Goal: Information Seeking & Learning: Learn about a topic

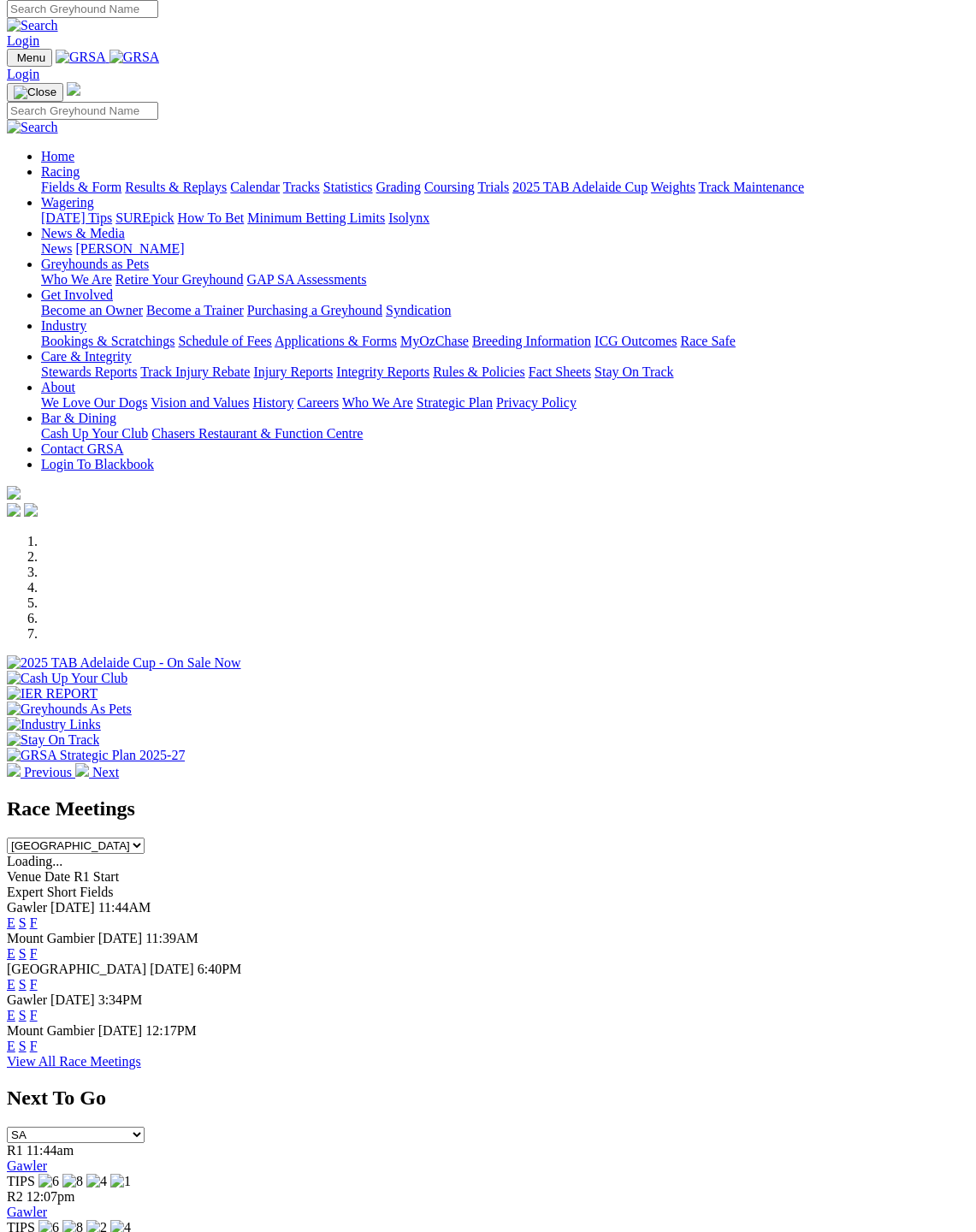
scroll to position [7, 0]
click at [37, 916] on link "F" at bounding box center [34, 923] width 7 height 15
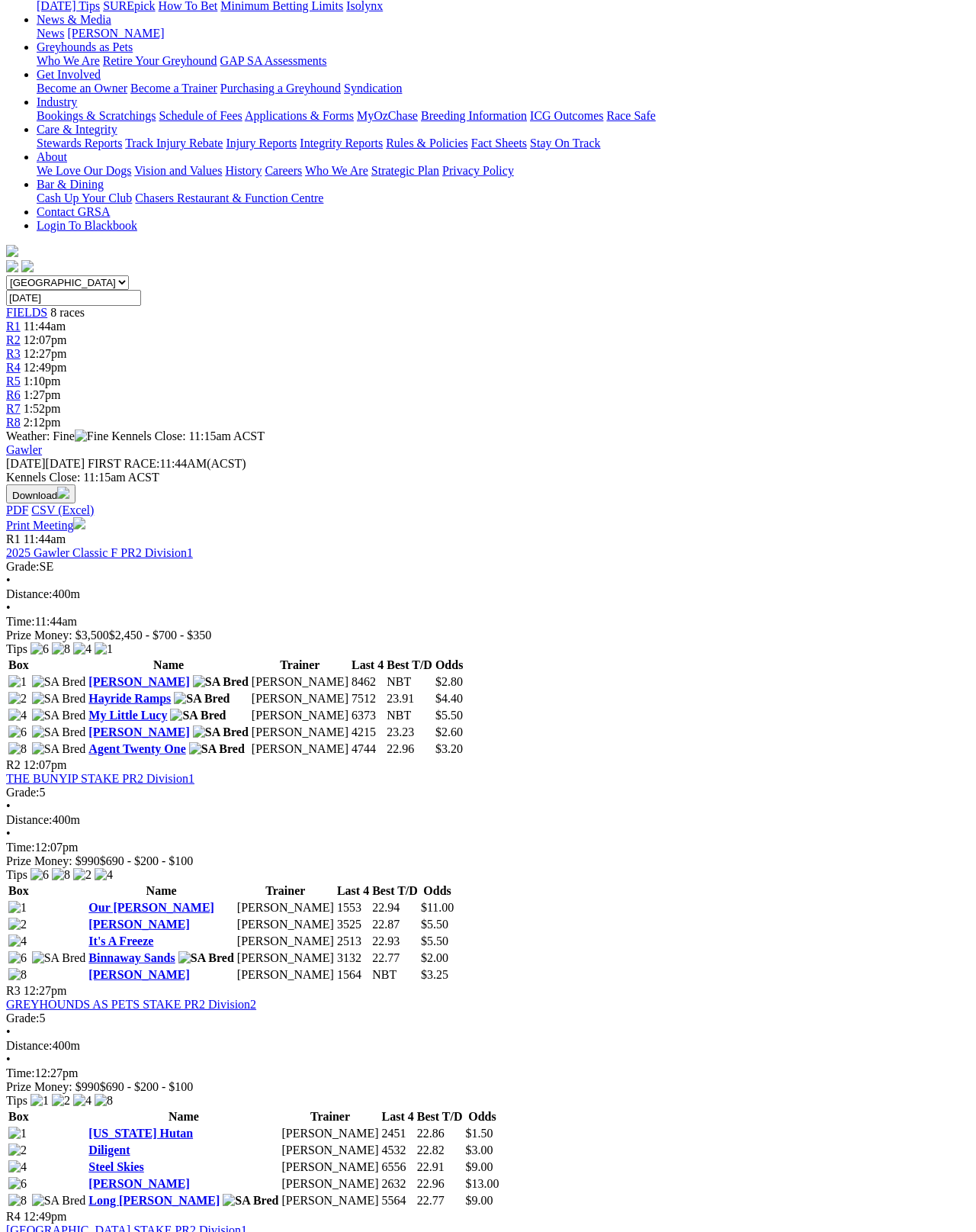
scroll to position [221, 0]
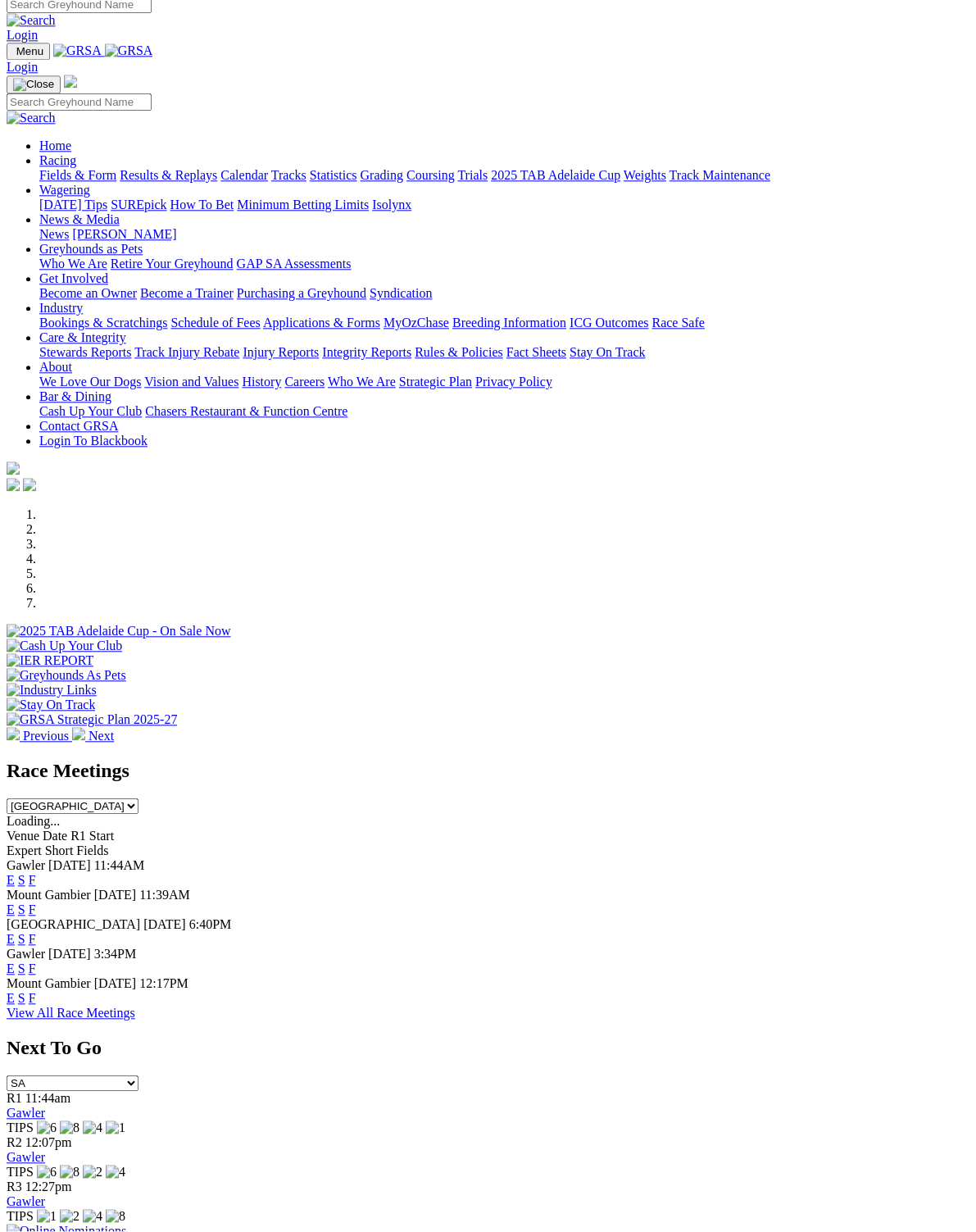
scroll to position [10, 0]
click at [36, 903] on link "F" at bounding box center [32, 910] width 7 height 14
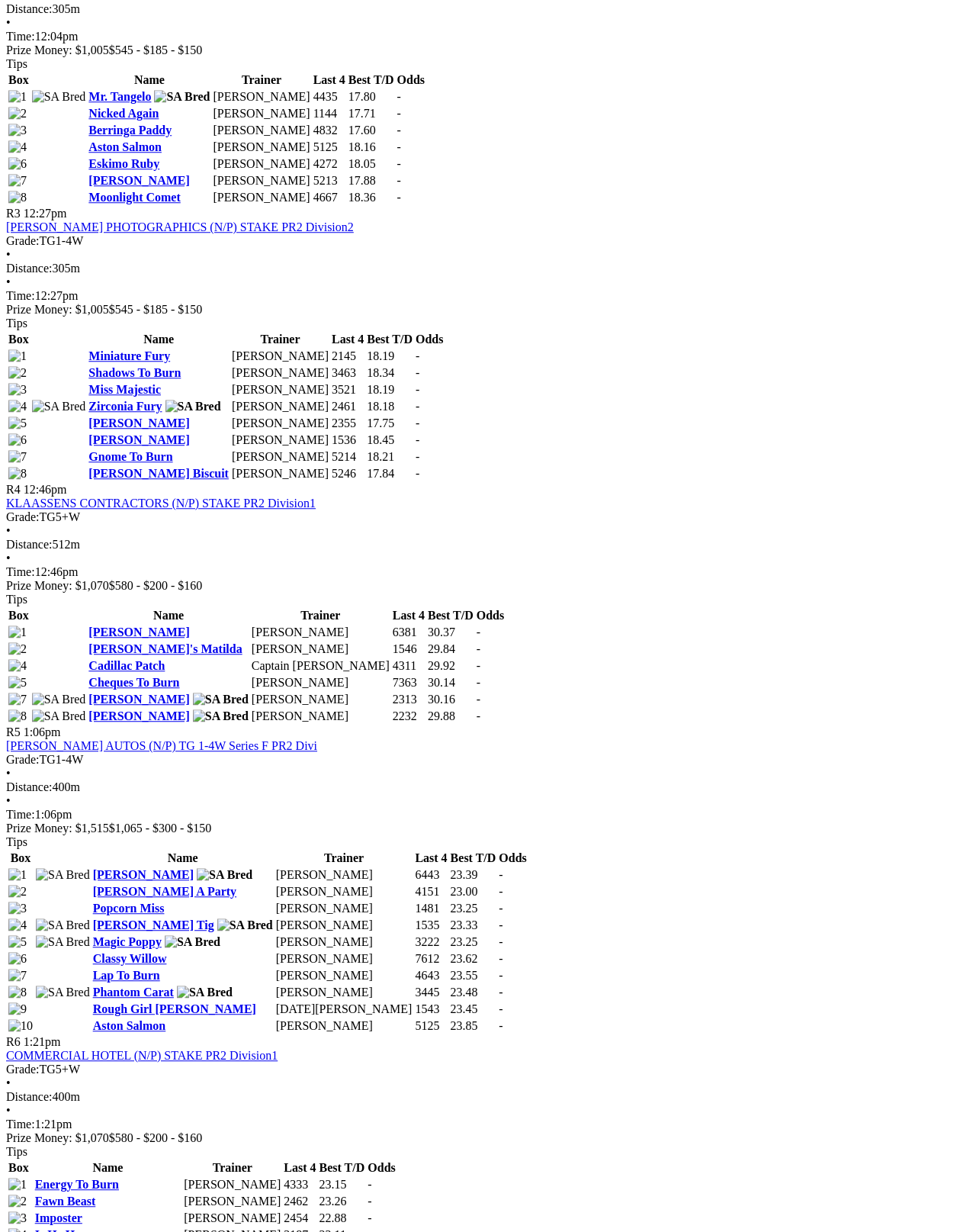
scroll to position [1107, 0]
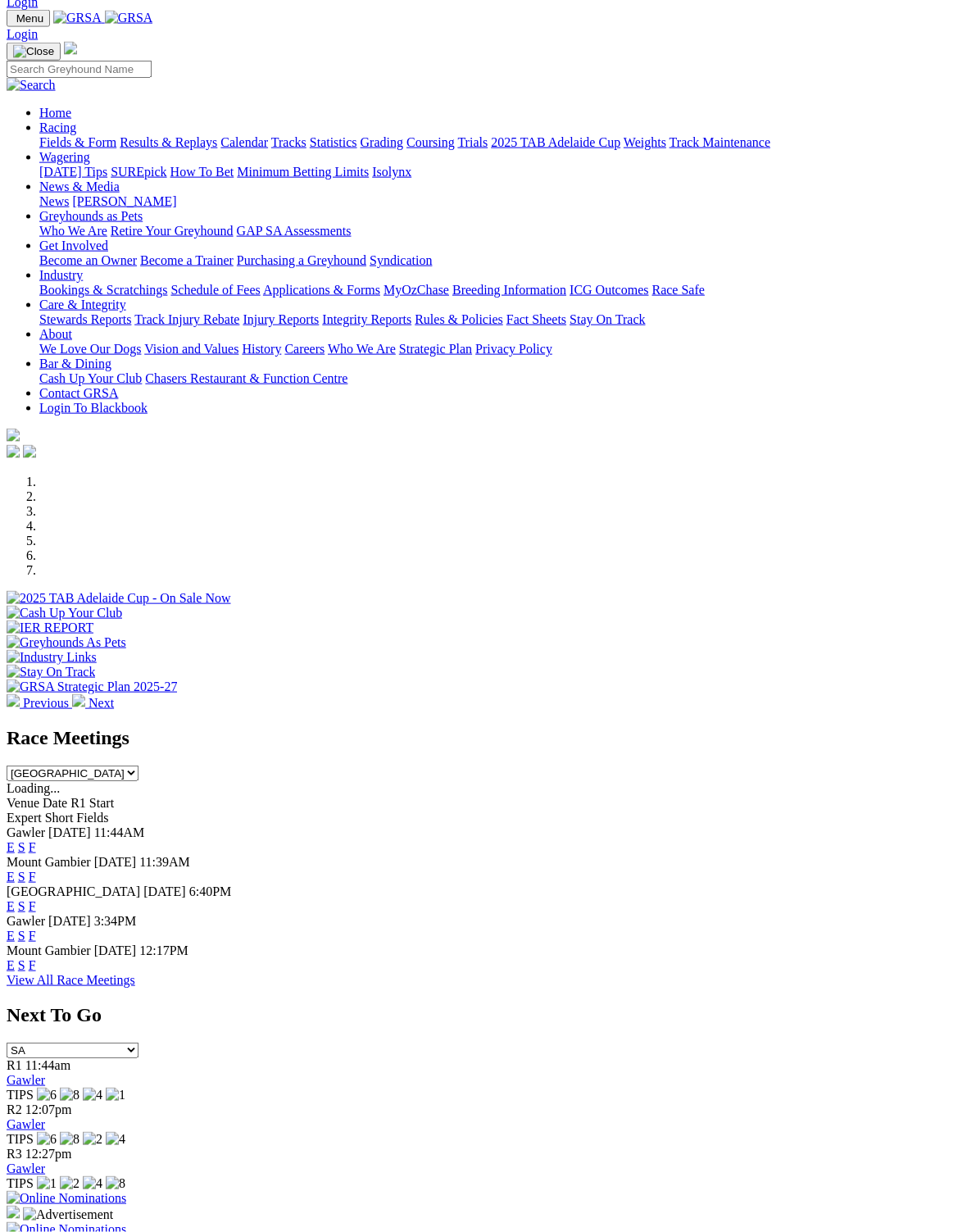
scroll to position [44, 0]
click at [36, 899] on link "F" at bounding box center [32, 906] width 7 height 14
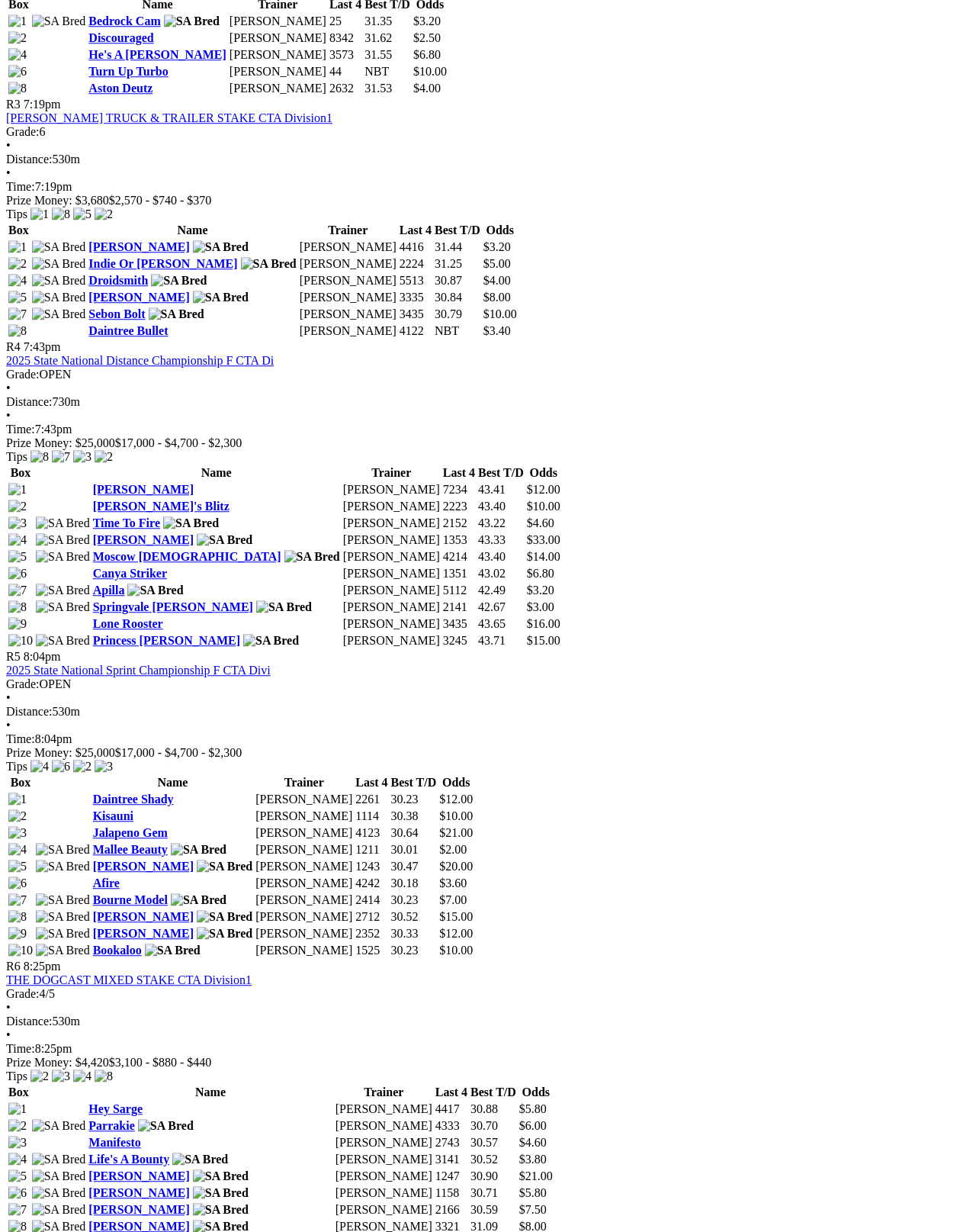
scroll to position [1209, 0]
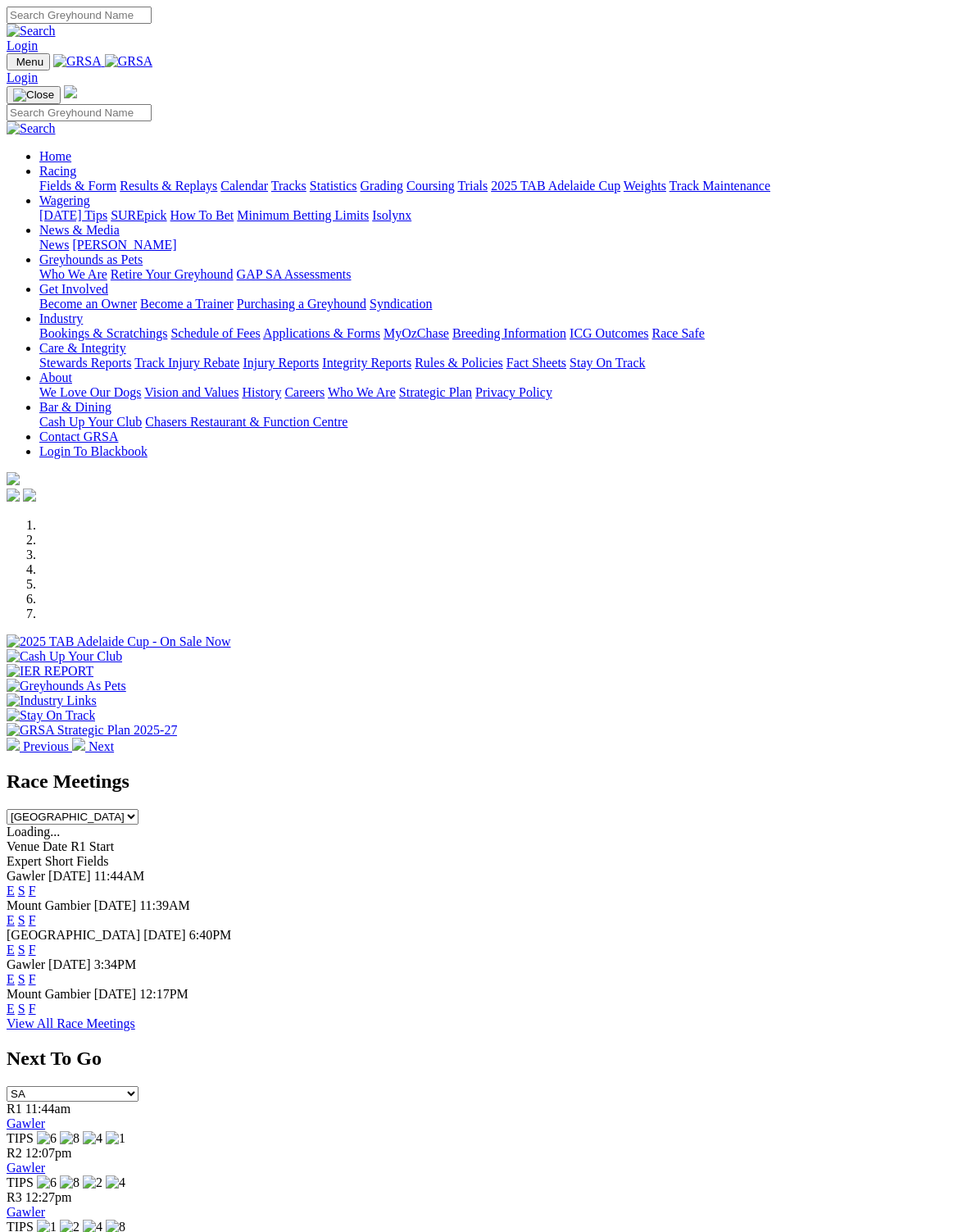
scroll to position [77, 0]
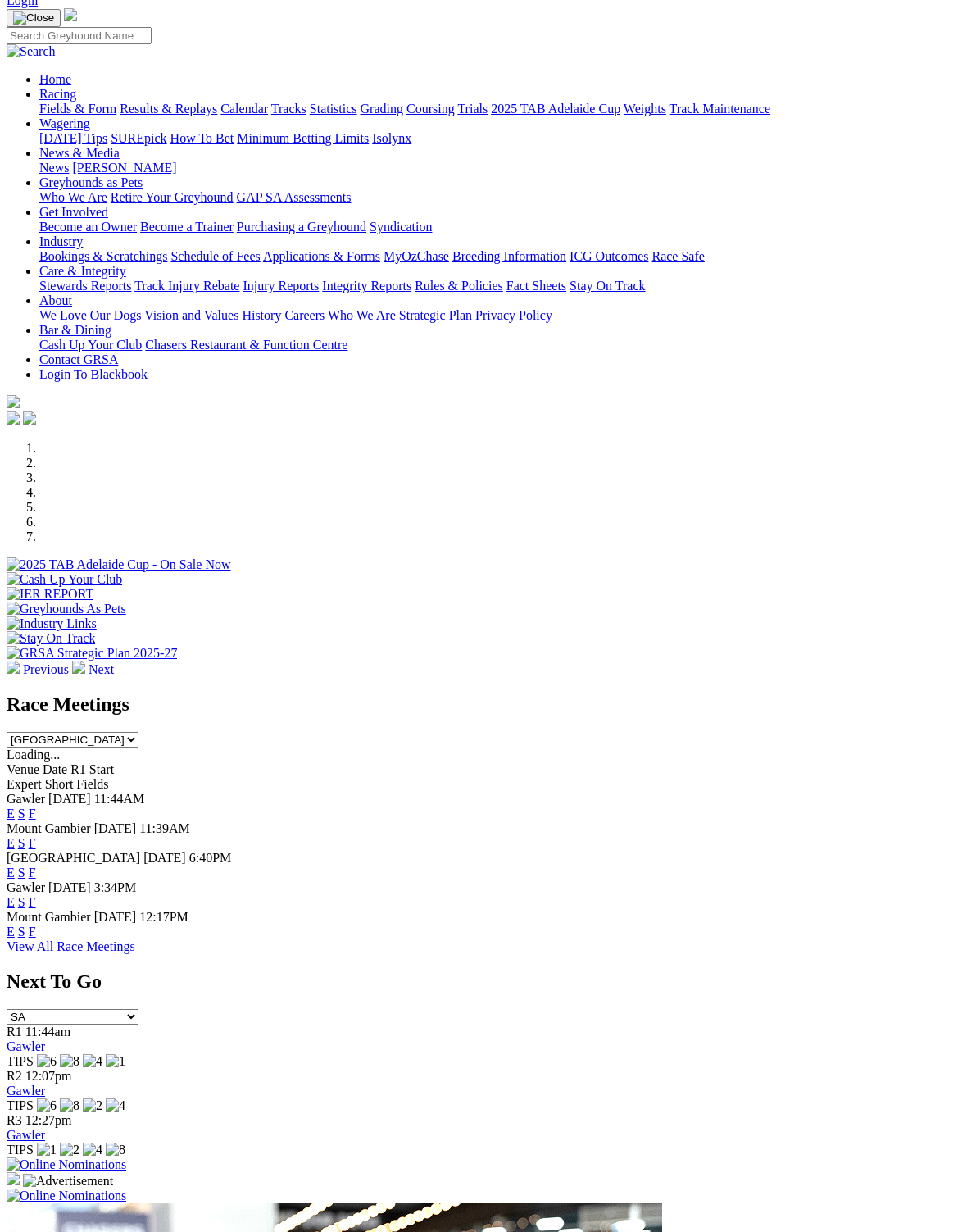
click at [36, 924] on link "F" at bounding box center [32, 932] width 7 height 14
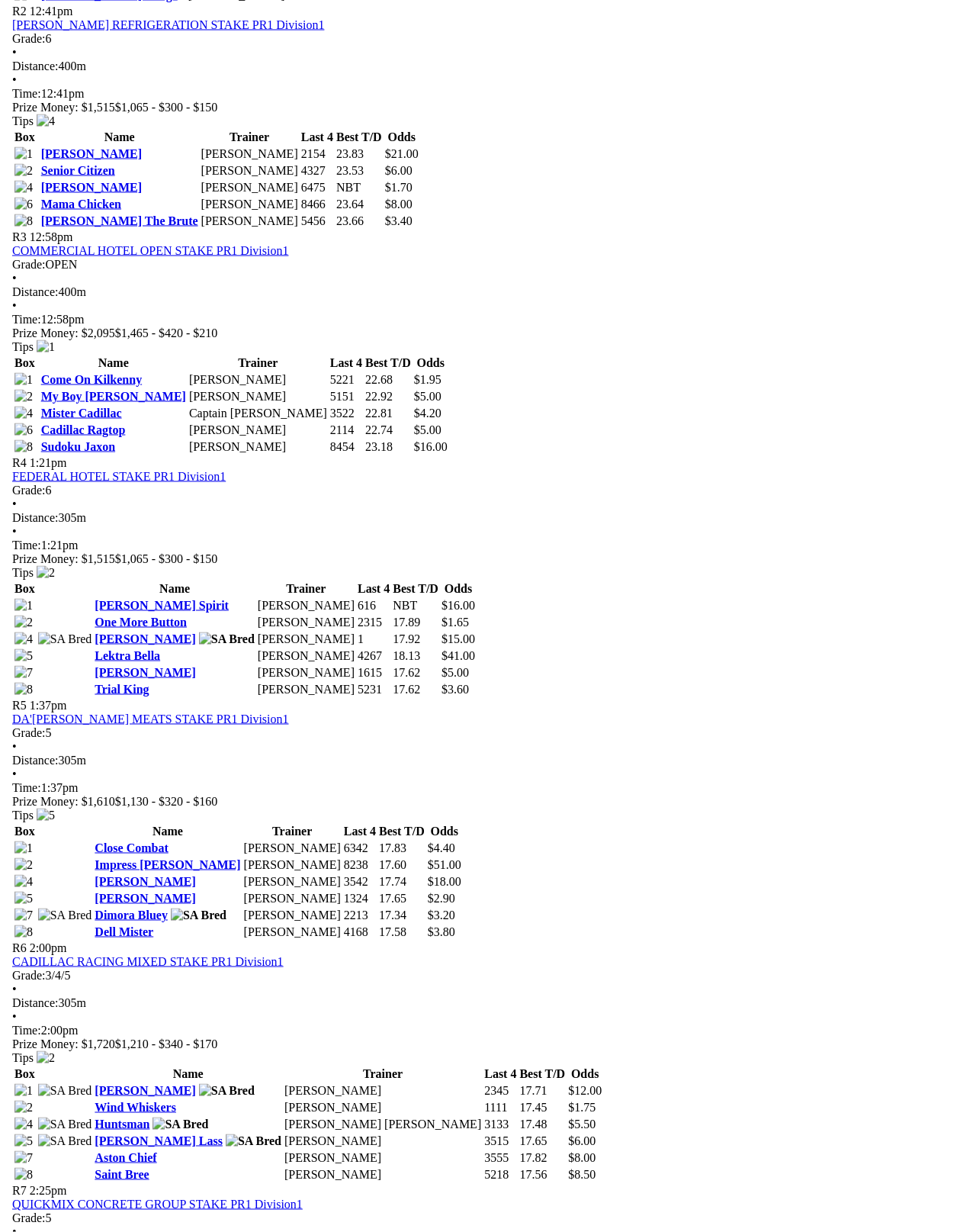
scroll to position [1051, 0]
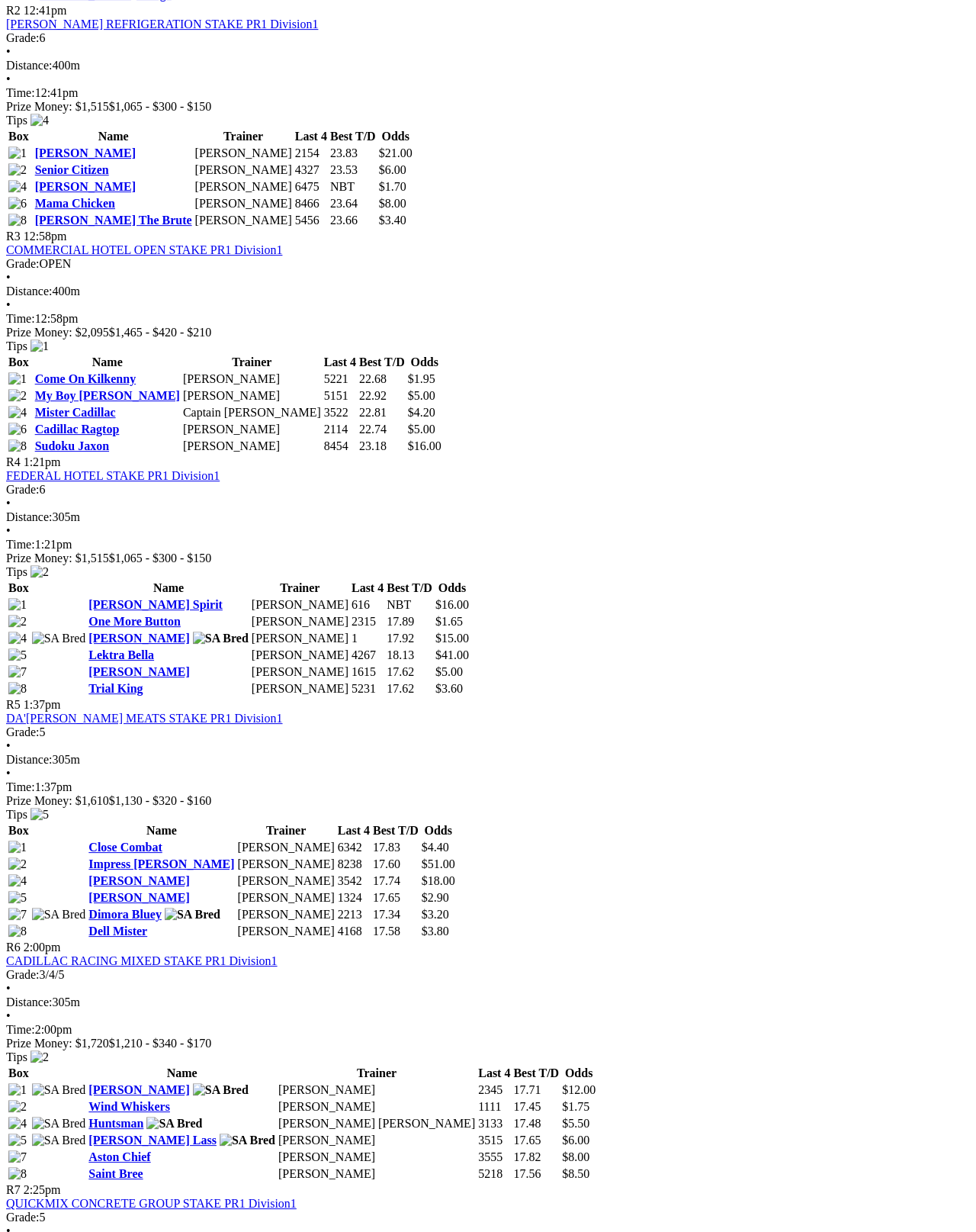
click at [276, 1116] on td "Huntsman" at bounding box center [181, 1124] width 188 height 15
click at [216, 1134] on link "[PERSON_NAME] Lass" at bounding box center [152, 1140] width 128 height 13
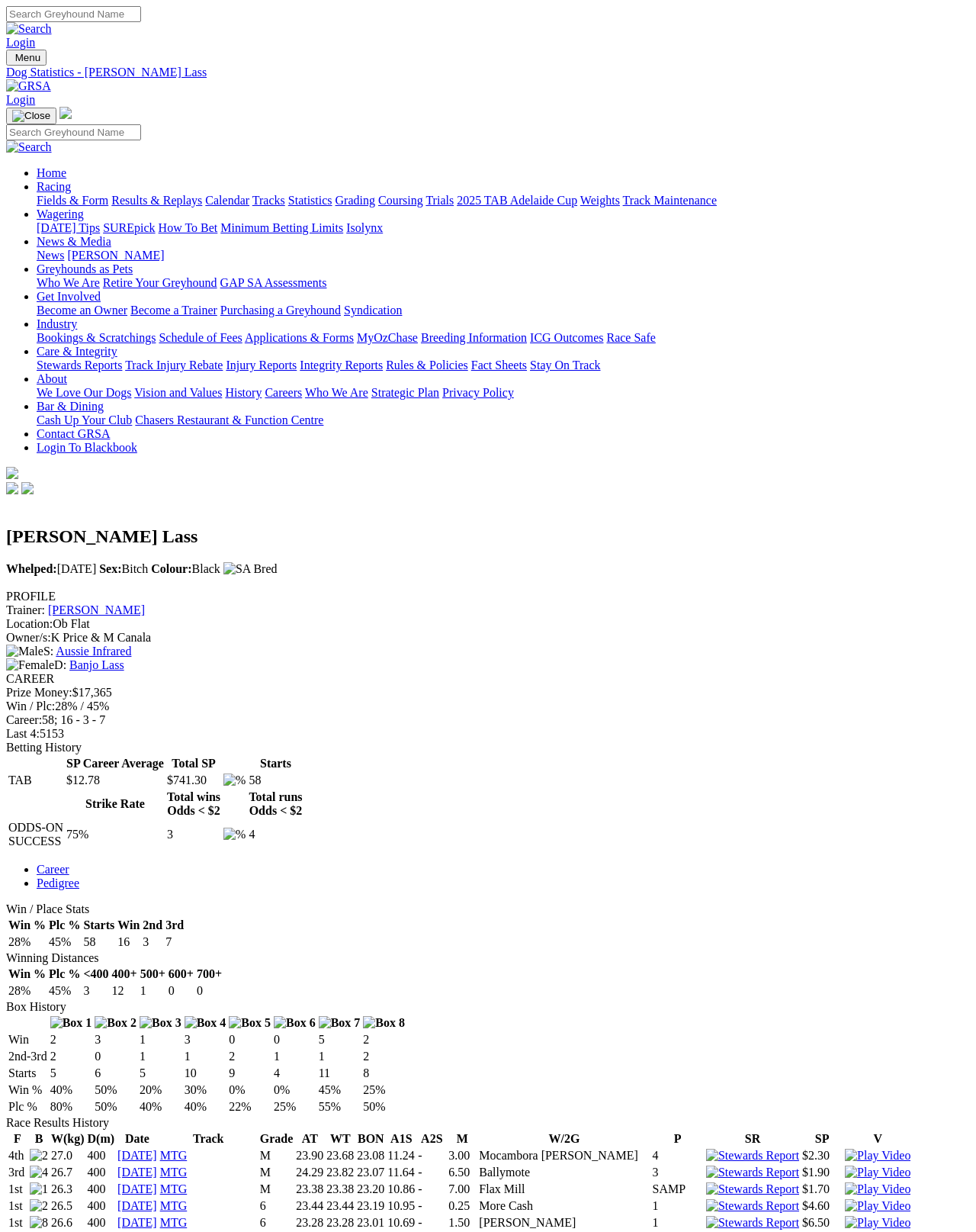
scroll to position [7, 0]
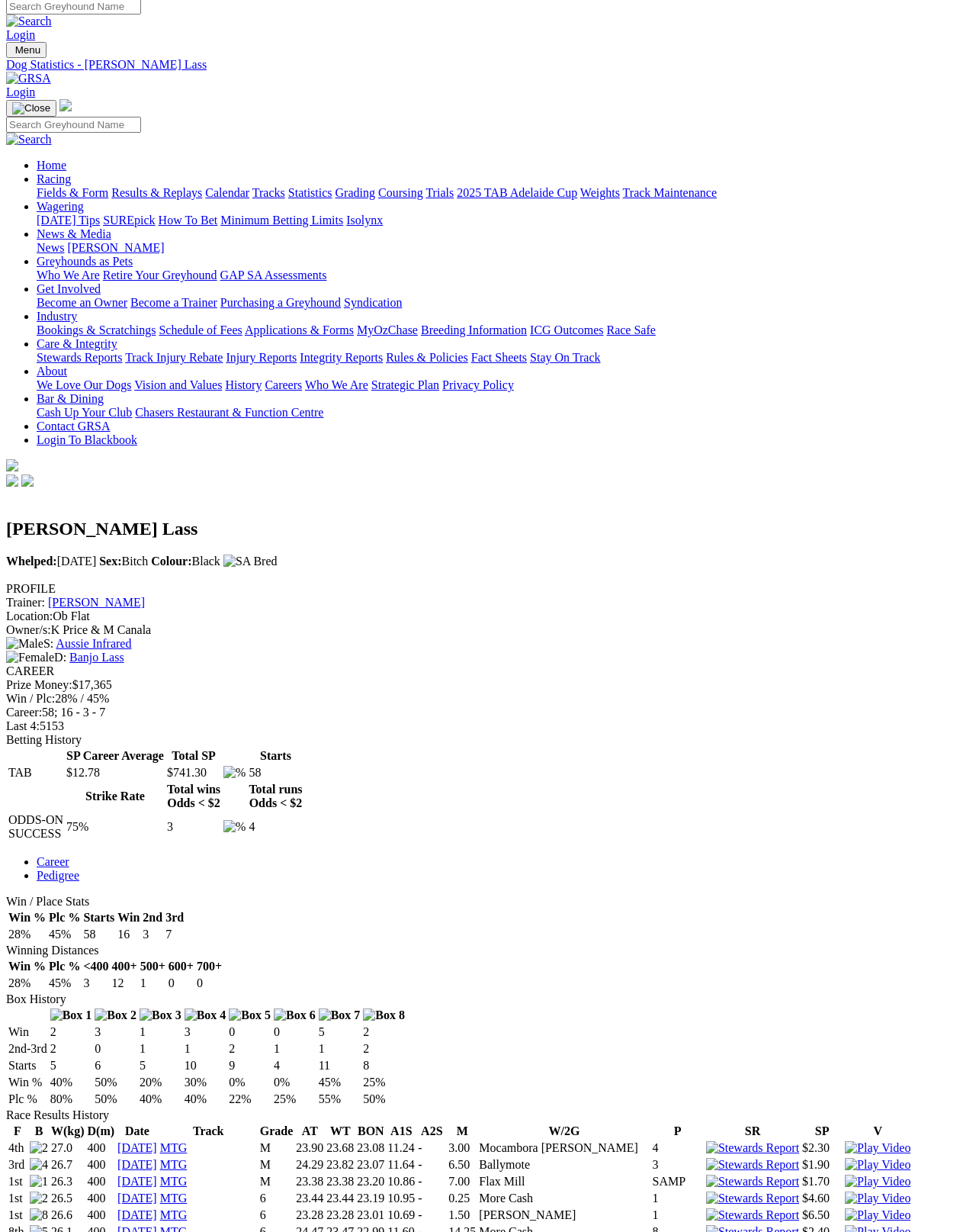
click at [124, 651] on link "Banjo Lass" at bounding box center [97, 658] width 55 height 13
click at [45, 596] on span "Trainer:" at bounding box center [25, 603] width 39 height 13
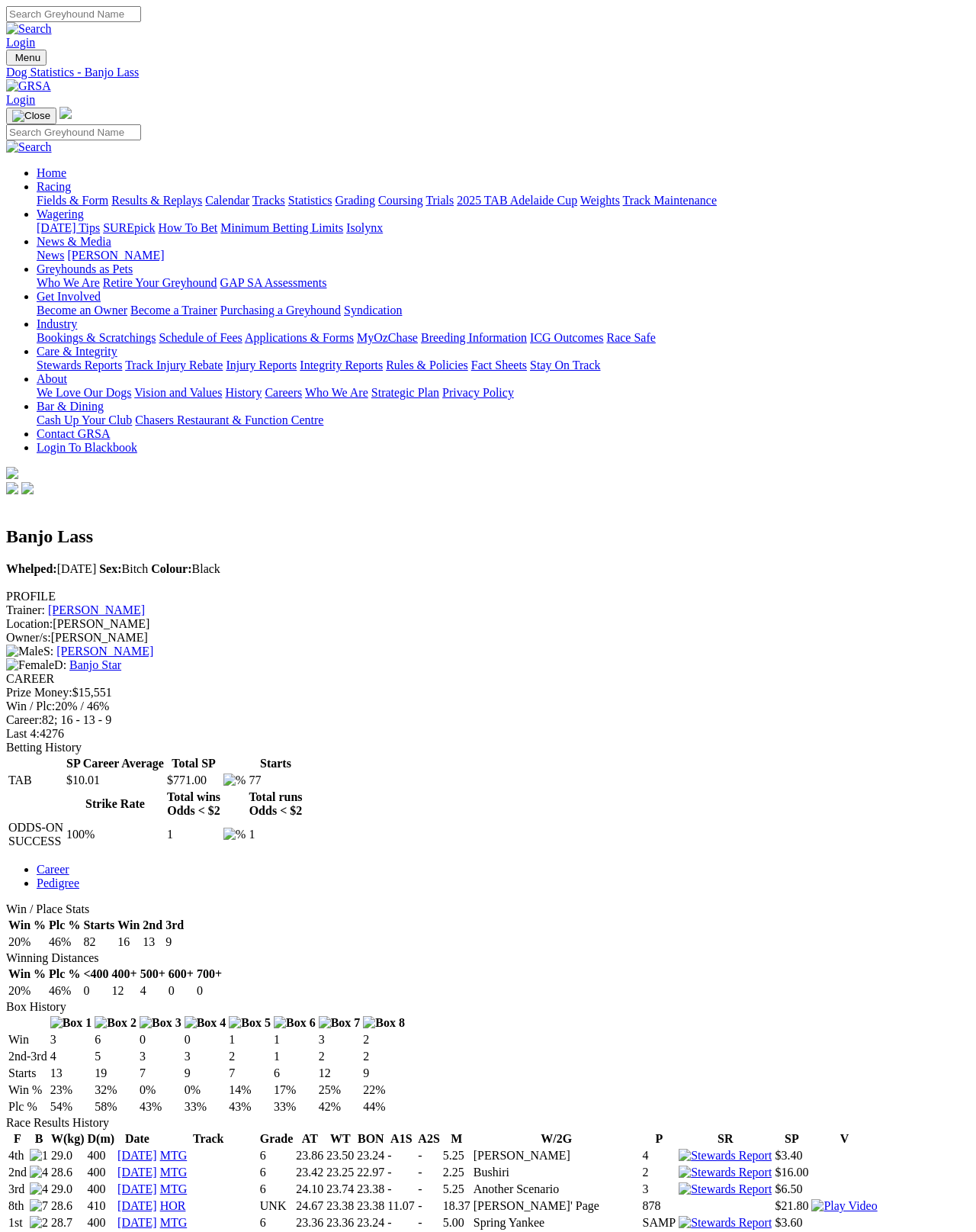
scroll to position [7, 0]
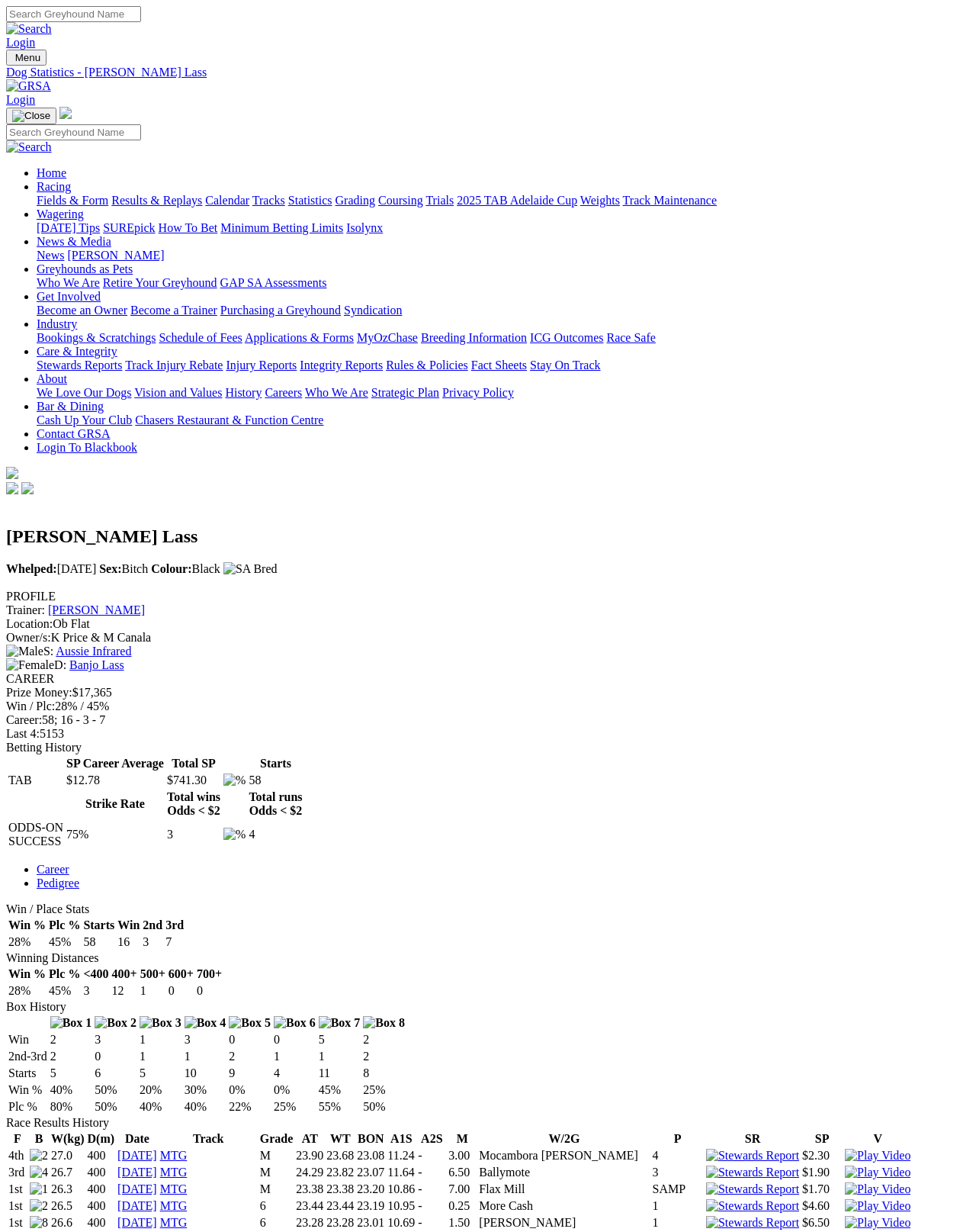
scroll to position [85, 0]
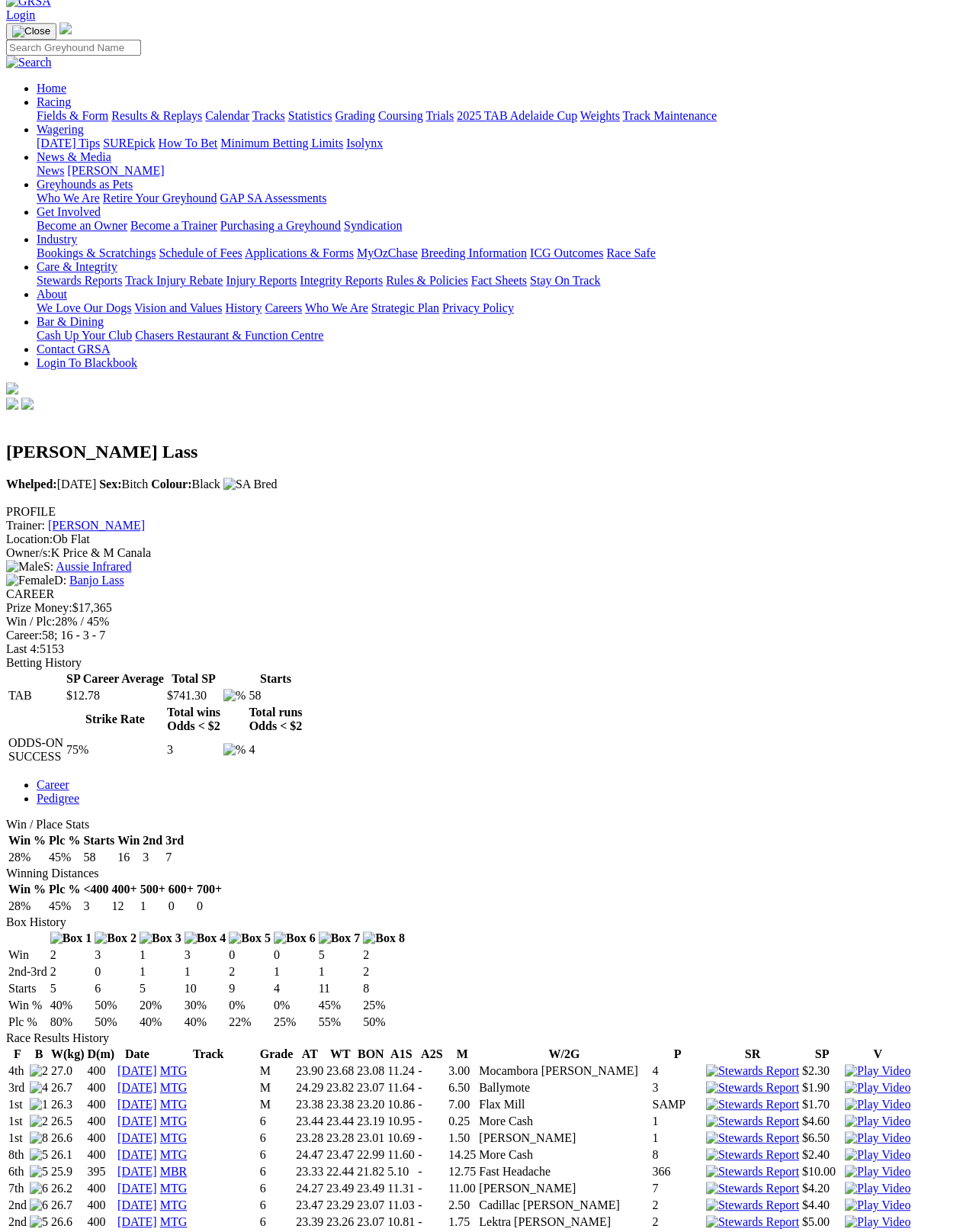
click at [145, 519] on link "[PERSON_NAME]" at bounding box center [97, 525] width 97 height 13
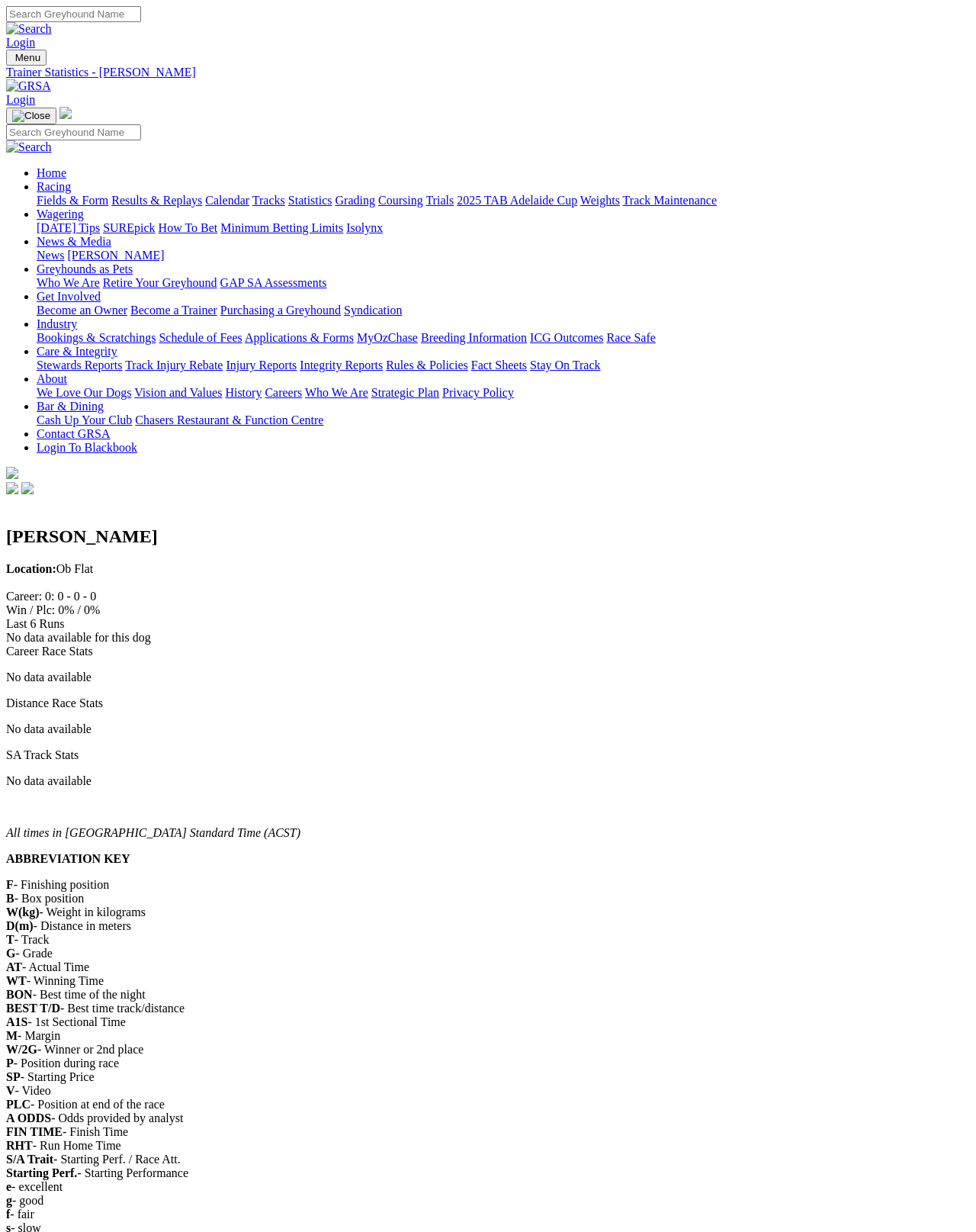
scroll to position [7, 0]
